Goal: Task Accomplishment & Management: Manage account settings

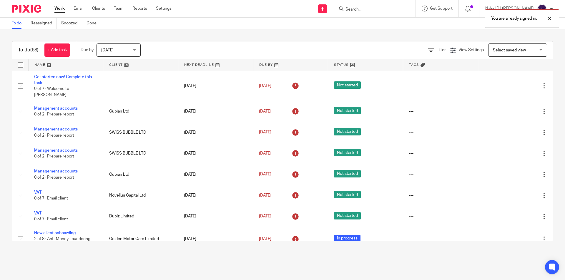
click at [387, 9] on div "You are already signed in." at bounding box center [420, 17] width 277 height 22
click at [381, 9] on div "You are already signed in." at bounding box center [420, 17] width 277 height 22
click at [80, 8] on link "Email" at bounding box center [79, 9] width 10 height 6
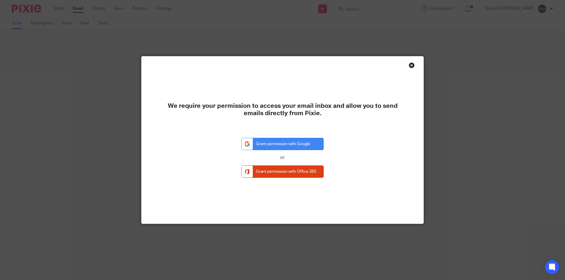
click at [409, 65] on div "Close this dialog window" at bounding box center [412, 65] width 6 height 6
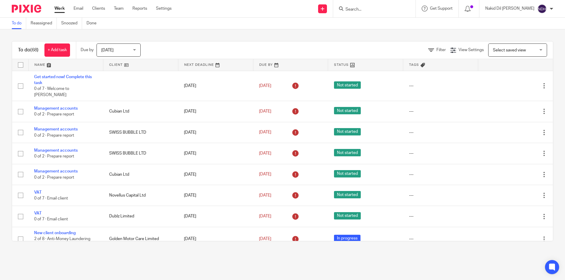
click at [382, 6] on form at bounding box center [376, 8] width 63 height 7
click at [376, 9] on input "Search" at bounding box center [371, 9] width 53 height 5
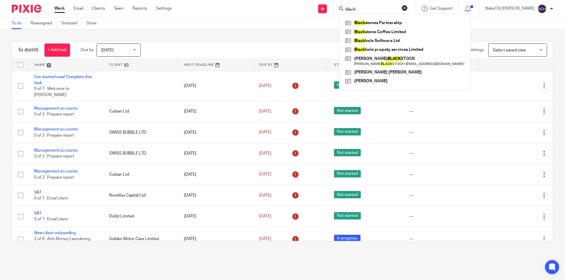
type input "black"
click at [405, 20] on link at bounding box center [405, 23] width 122 height 9
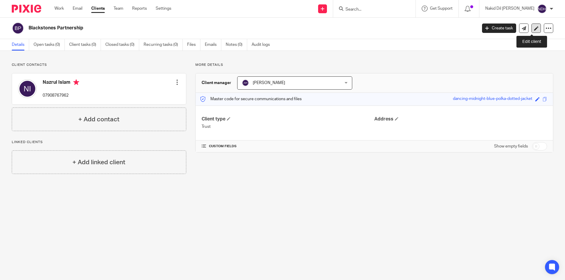
click at [534, 28] on icon at bounding box center [536, 28] width 4 height 4
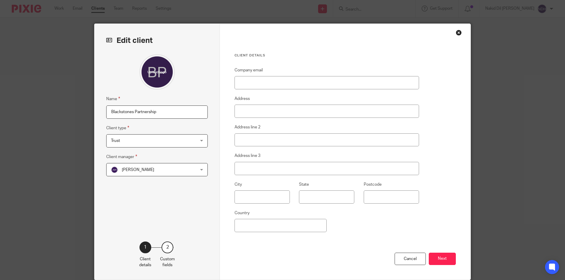
click at [179, 108] on input "Blackstones Partnership" at bounding box center [157, 112] width 102 height 13
type input "Blackstones Partnership Ltd"
click at [200, 143] on div "Trust Trust" at bounding box center [157, 140] width 102 height 13
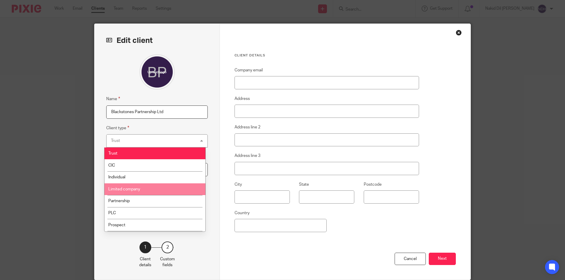
click at [149, 185] on li "Limited company" at bounding box center [154, 190] width 101 height 12
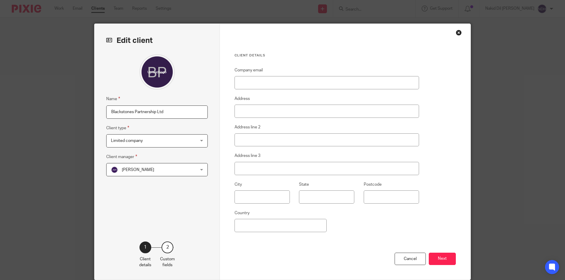
click at [198, 168] on div "[PERSON_NAME] [PERSON_NAME]" at bounding box center [157, 169] width 102 height 13
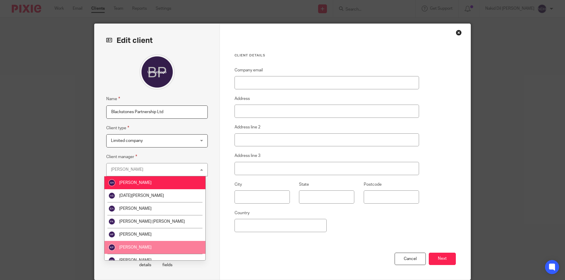
click at [140, 248] on span "[PERSON_NAME]" at bounding box center [135, 248] width 32 height 4
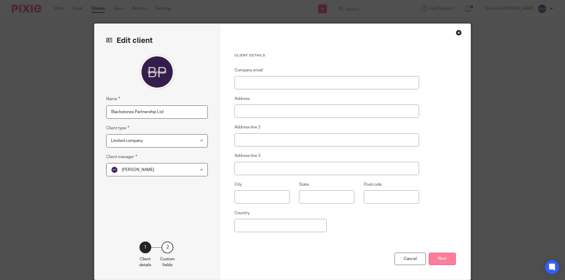
click at [434, 258] on button "Next" at bounding box center [442, 259] width 27 height 13
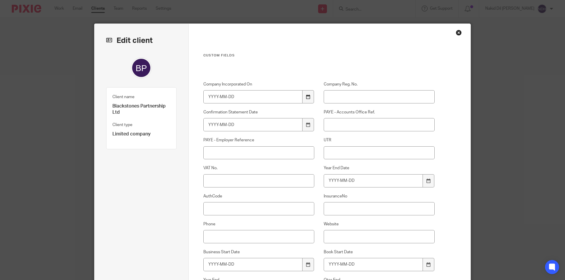
click at [310, 100] on div at bounding box center [307, 96] width 11 height 13
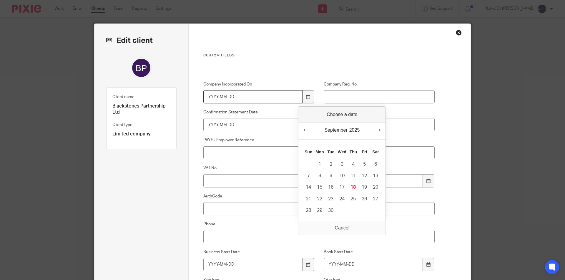
click at [252, 98] on input "Company Incorporated On" at bounding box center [252, 96] width 99 height 13
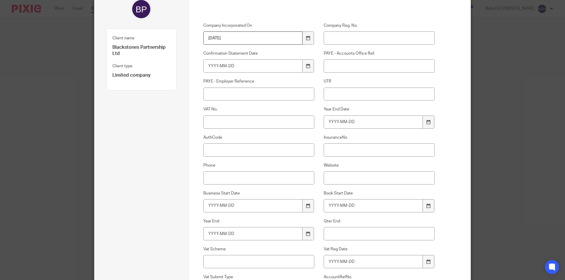
scroll to position [175, 0]
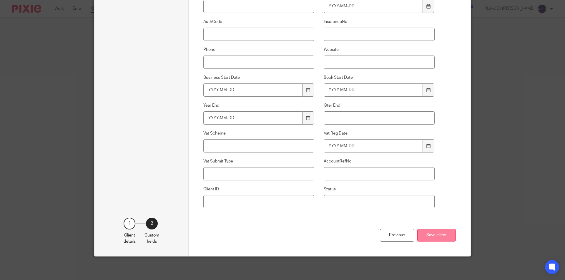
type input "[DATE]"
click at [438, 238] on button "Save client" at bounding box center [436, 235] width 39 height 13
